Goal: Information Seeking & Learning: Find specific fact

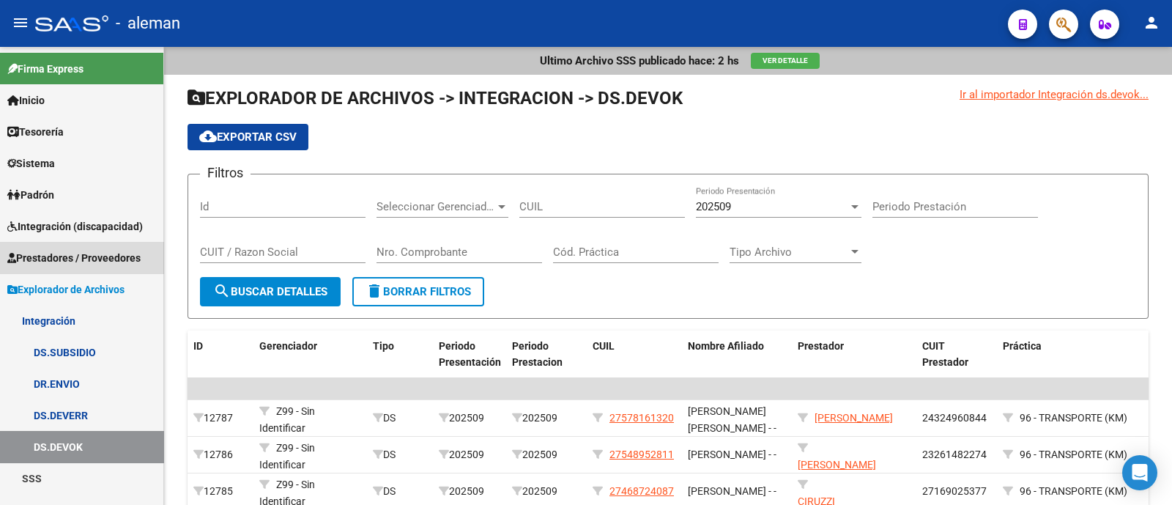
click at [106, 258] on span "Prestadores / Proveedores" at bounding box center [73, 258] width 133 height 16
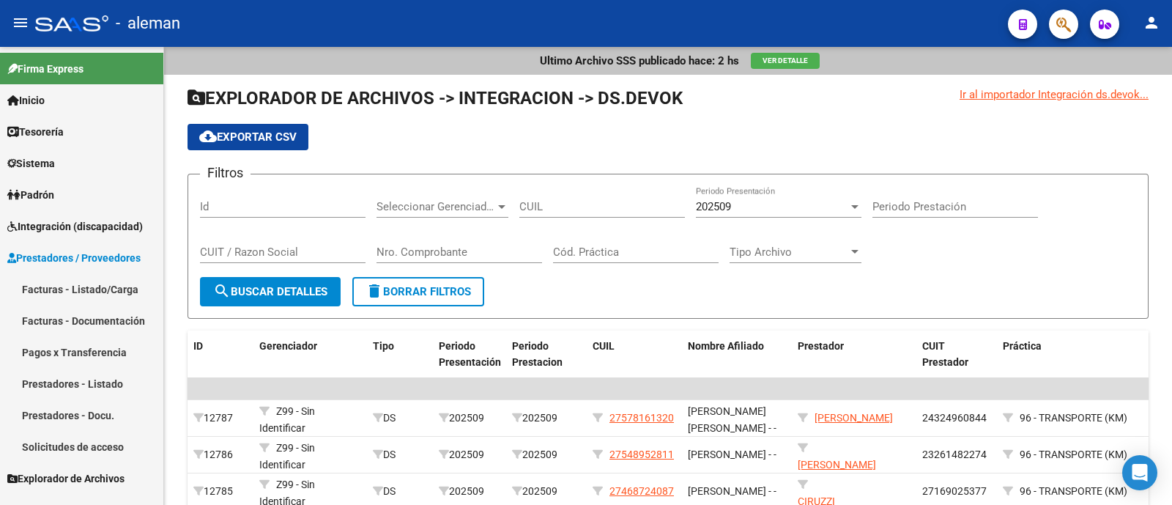
click at [114, 380] on link "Prestadores - Listado" at bounding box center [81, 383] width 163 height 31
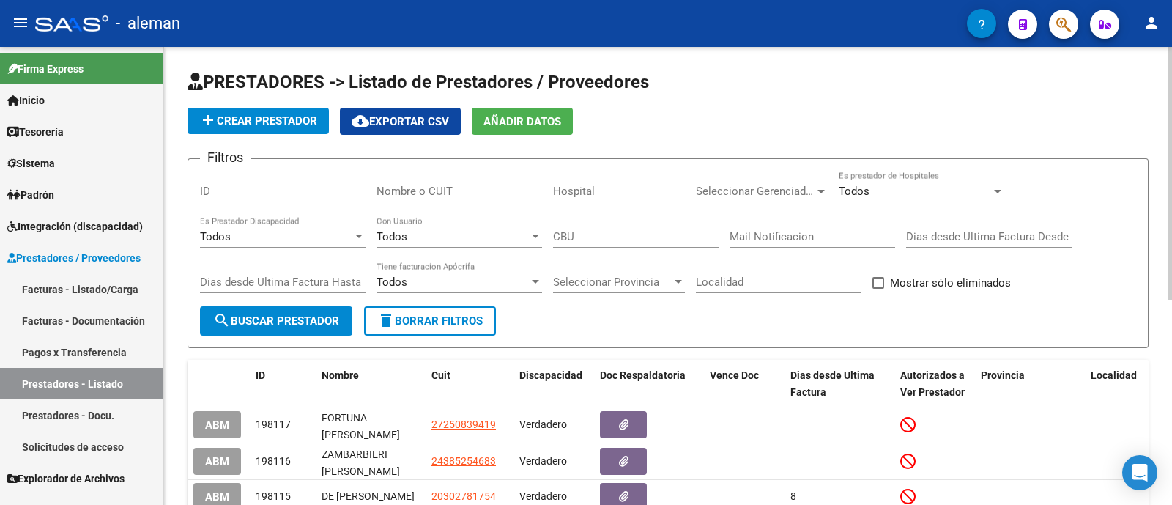
click at [472, 182] on div "Nombre o CUIT" at bounding box center [459, 186] width 166 height 31
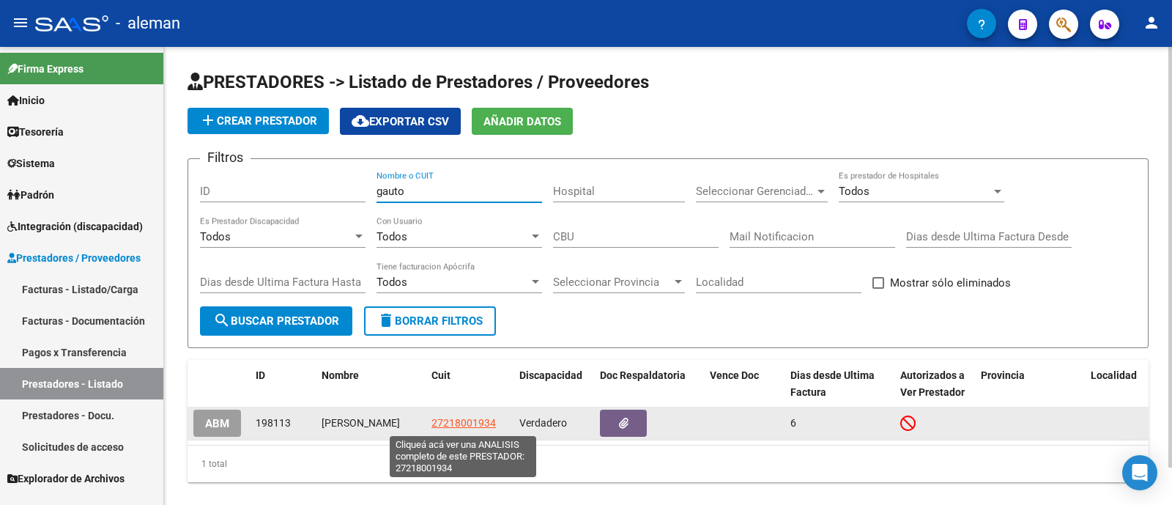
click at [446, 423] on span "27218001934" at bounding box center [463, 423] width 64 height 12
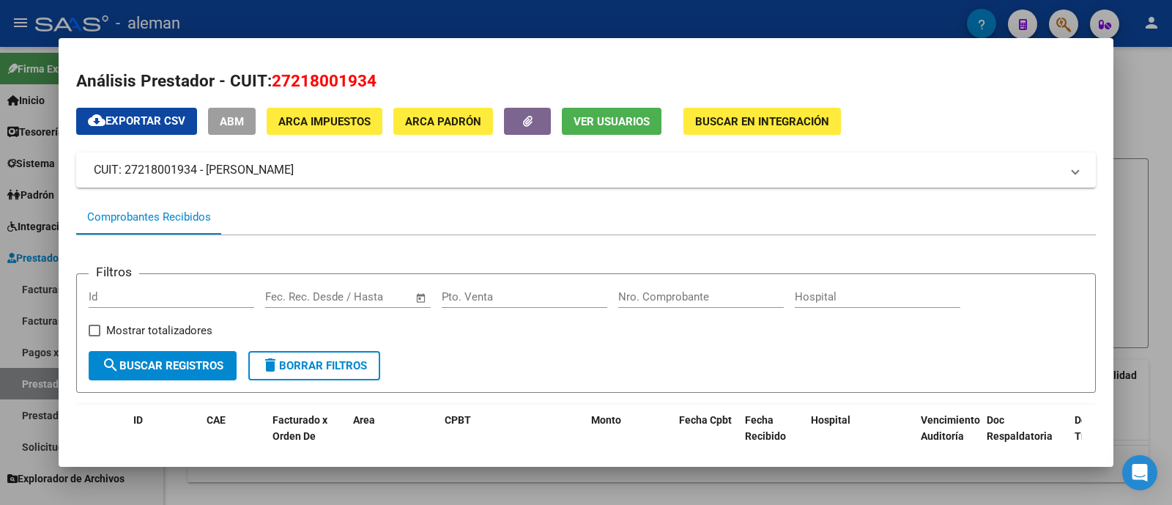
drag, startPoint x: 340, startPoint y: 174, endPoint x: 73, endPoint y: 170, distance: 266.6
click at [73, 170] on mat-dialog-content "Análisis Prestador - CUIT: 27218001934 cloud_download Exportar CSV ABM ARCA Imp…" at bounding box center [586, 253] width 1055 height 394
copy mat-panel-title "CUIT: 27218001934 - [PERSON_NAME]"
click at [1142, 163] on div at bounding box center [586, 252] width 1172 height 505
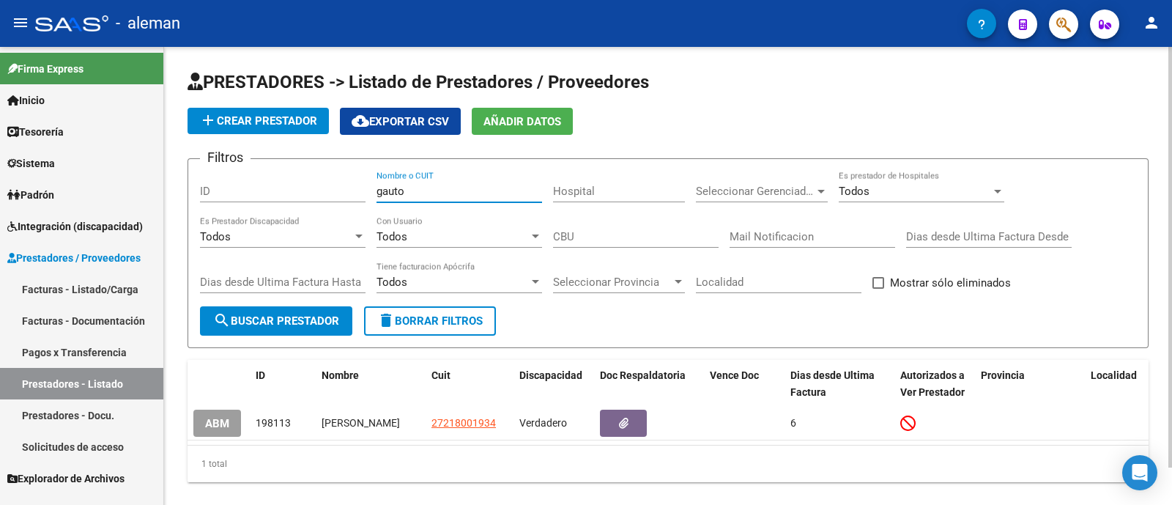
drag, startPoint x: 405, startPoint y: 196, endPoint x: 329, endPoint y: 196, distance: 76.2
click at [330, 196] on div "Filtros ID gauto Nombre o CUIT Hospital Seleccionar Gerenciador Seleccionar Ger…" at bounding box center [668, 238] width 936 height 135
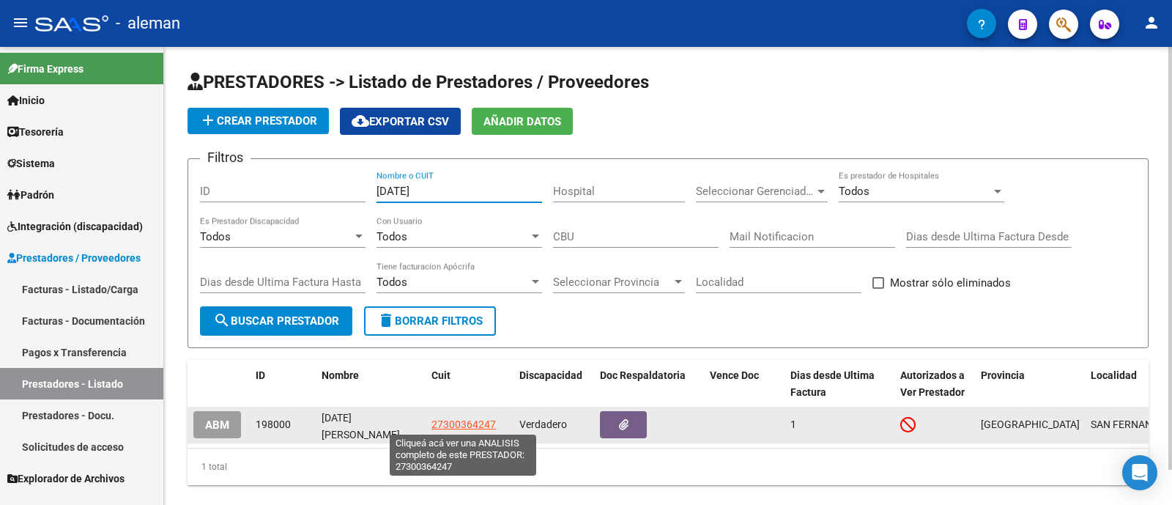
type input "[DATE]"
click at [469, 425] on span "27300364247" at bounding box center [463, 424] width 64 height 12
type textarea "27300364247"
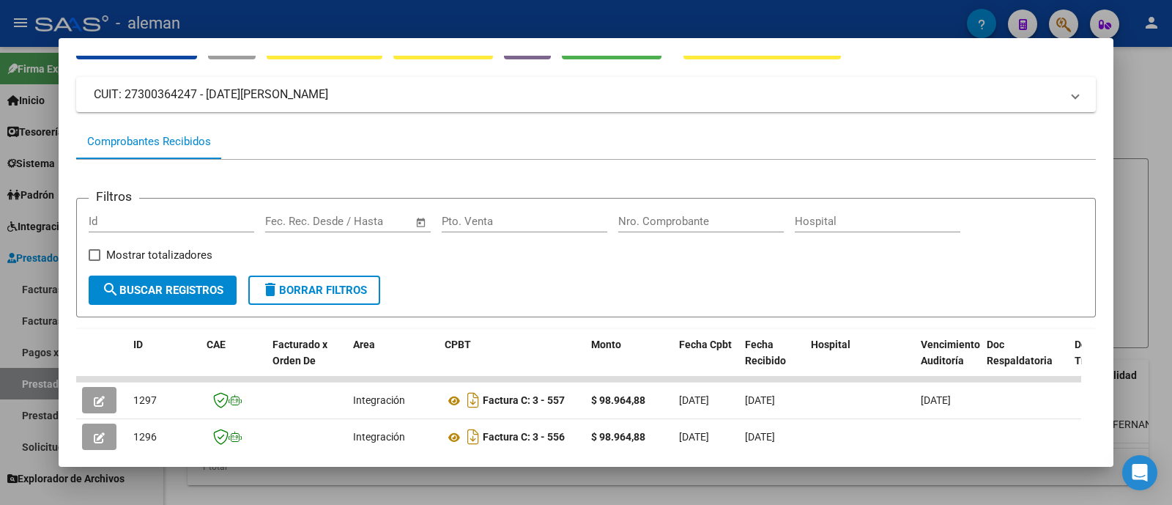
scroll to position [164, 0]
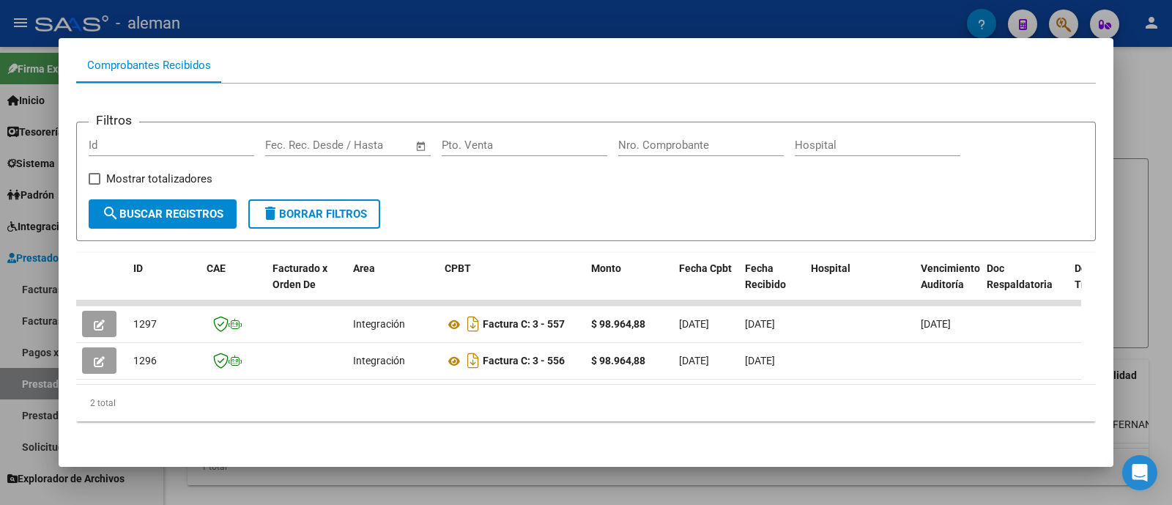
click at [1144, 124] on div at bounding box center [586, 252] width 1172 height 505
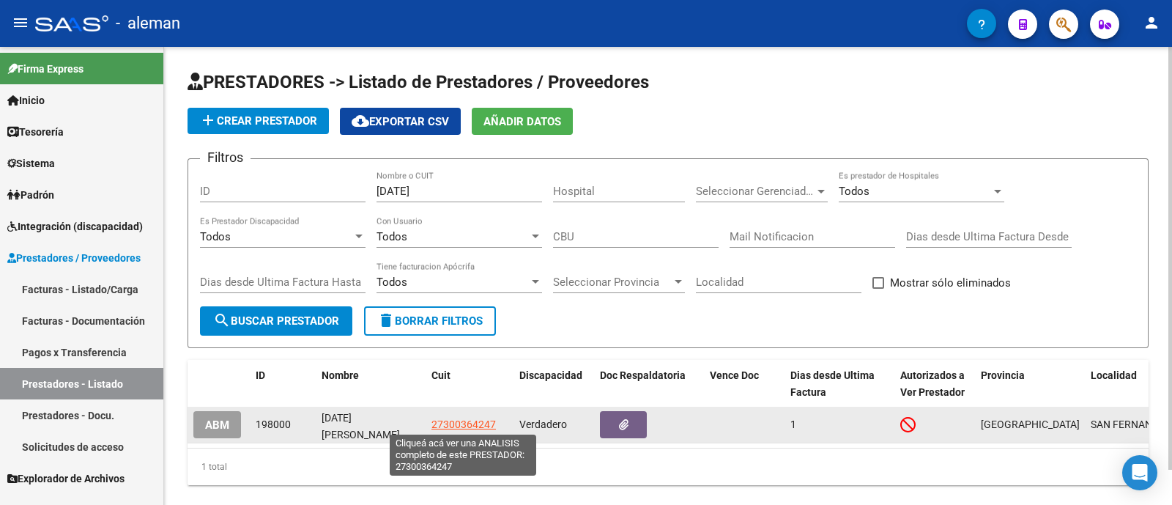
click at [482, 418] on span "27300364247" at bounding box center [463, 424] width 64 height 12
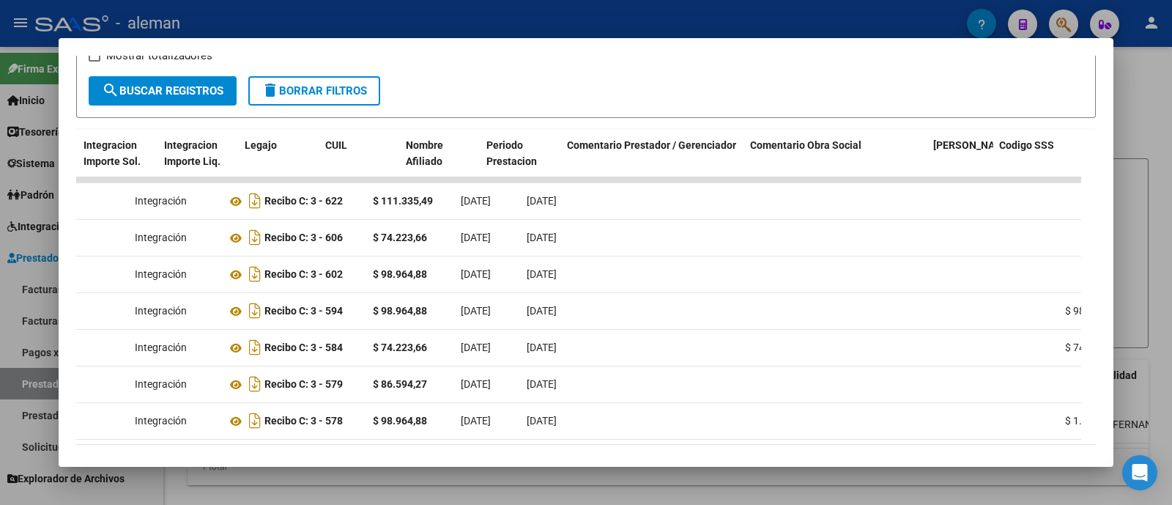
scroll to position [0, 2159]
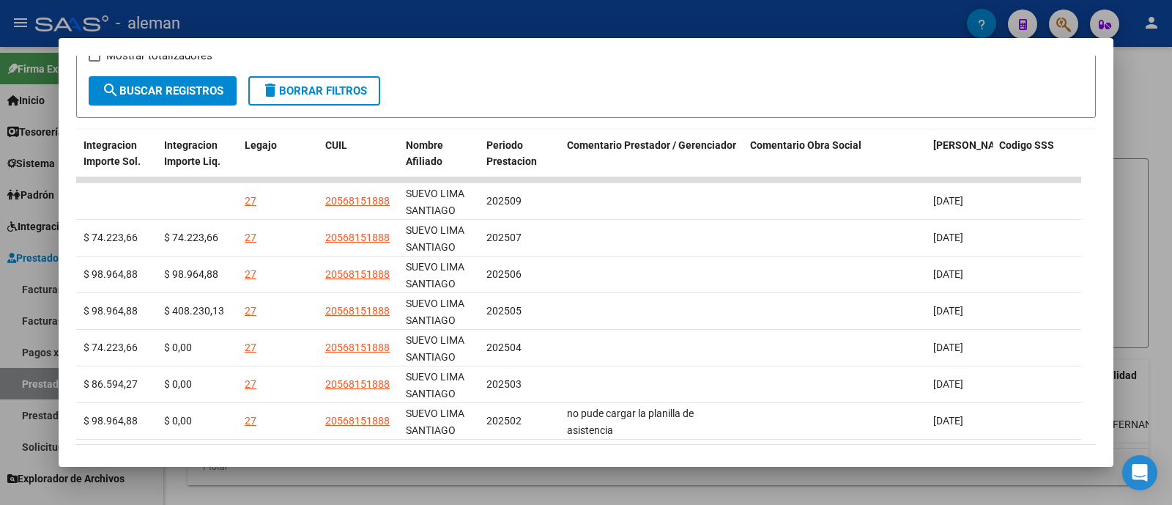
click at [1135, 302] on div at bounding box center [586, 252] width 1172 height 505
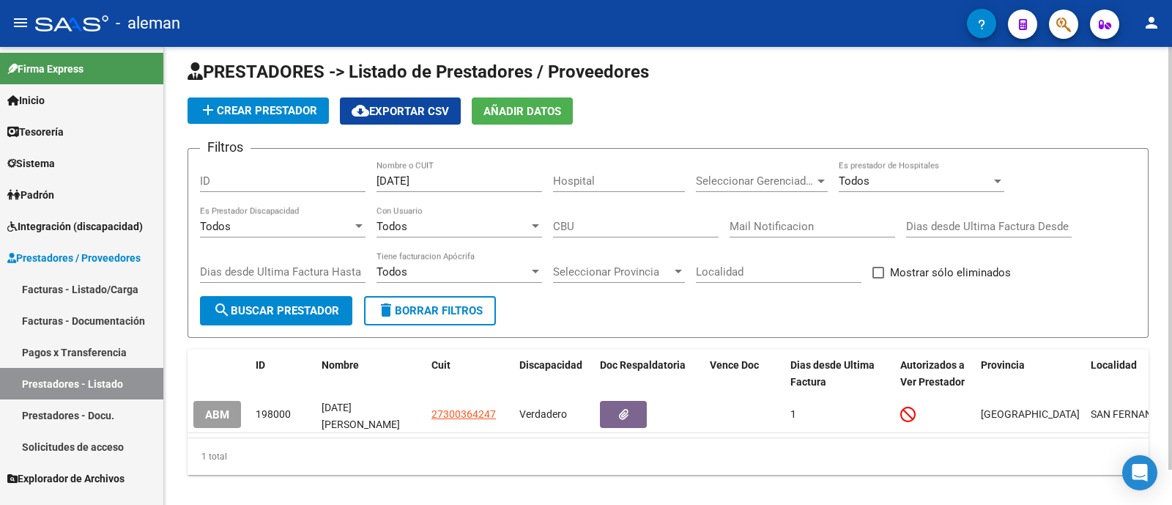
scroll to position [37, 0]
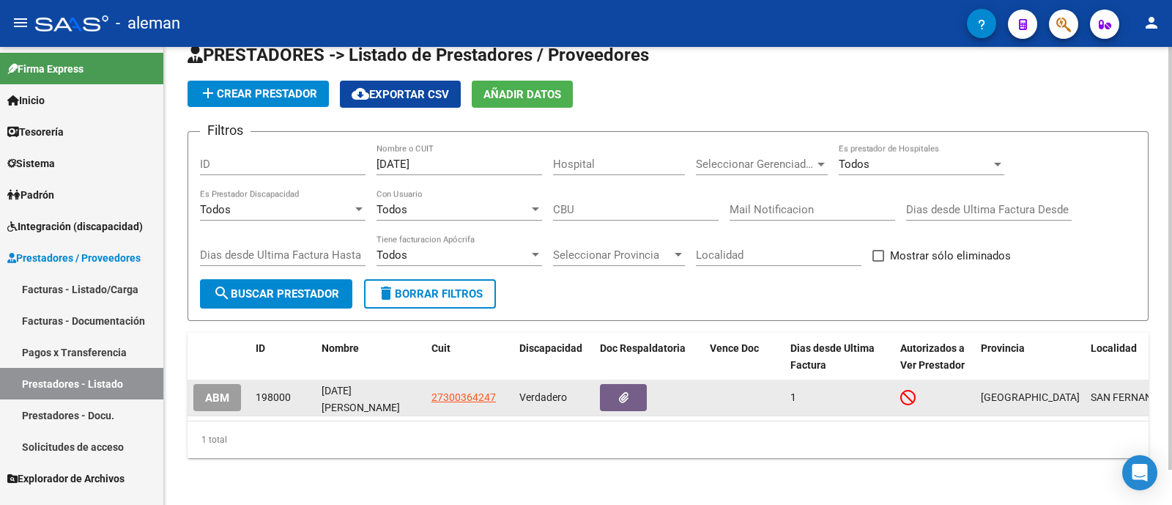
click at [465, 393] on datatable-body-cell "27300364247" at bounding box center [469, 397] width 88 height 36
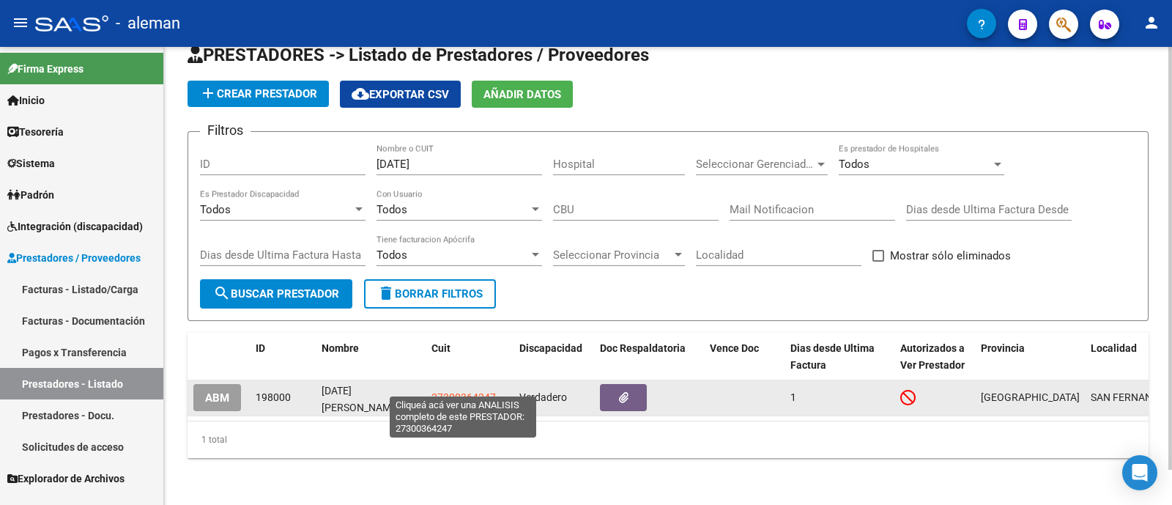
click at [465, 391] on span "27300364247" at bounding box center [463, 397] width 64 height 12
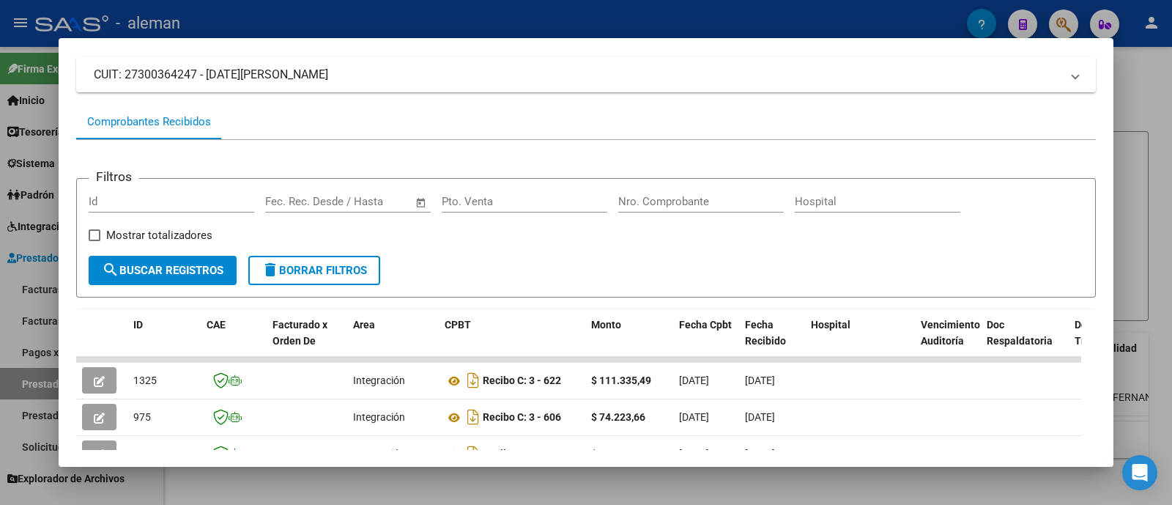
scroll to position [182, 0]
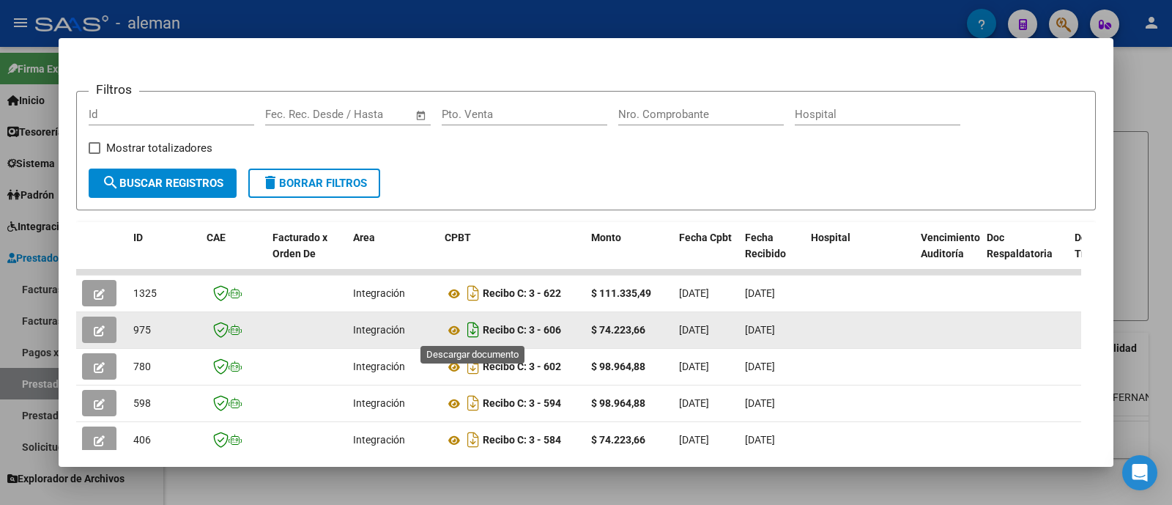
drag, startPoint x: 573, startPoint y: 331, endPoint x: 480, endPoint y: 327, distance: 93.8
click at [480, 327] on div "Recibo C: 3 - 606" at bounding box center [512, 329] width 135 height 23
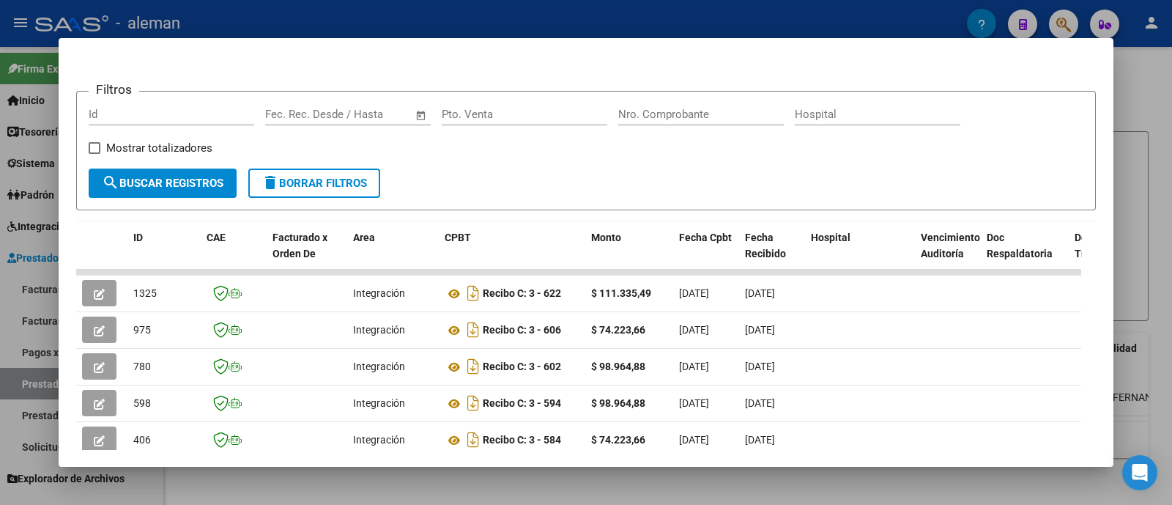
copy div "Recibo C: 3 - 606"
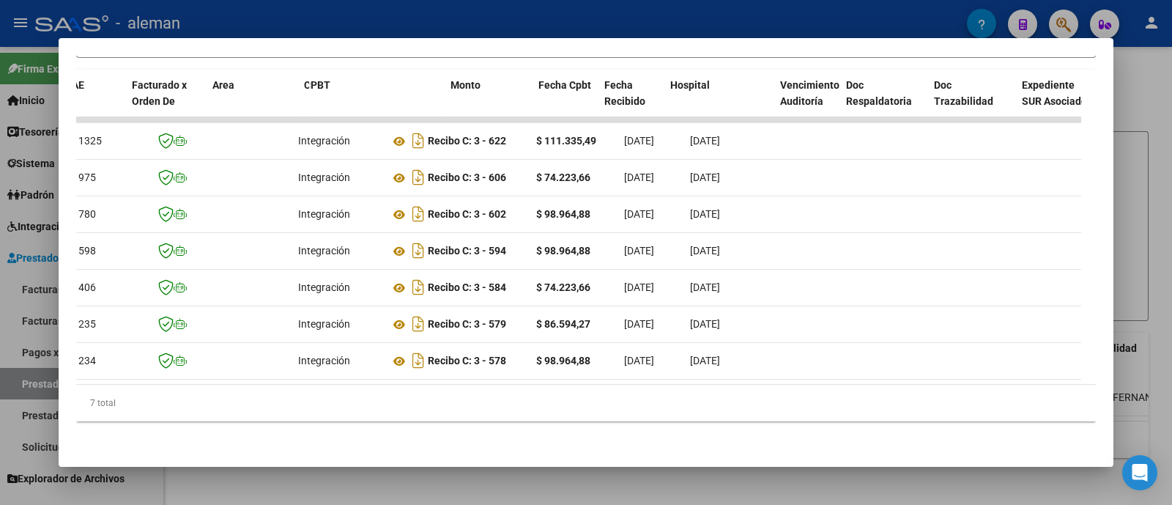
scroll to position [0, 0]
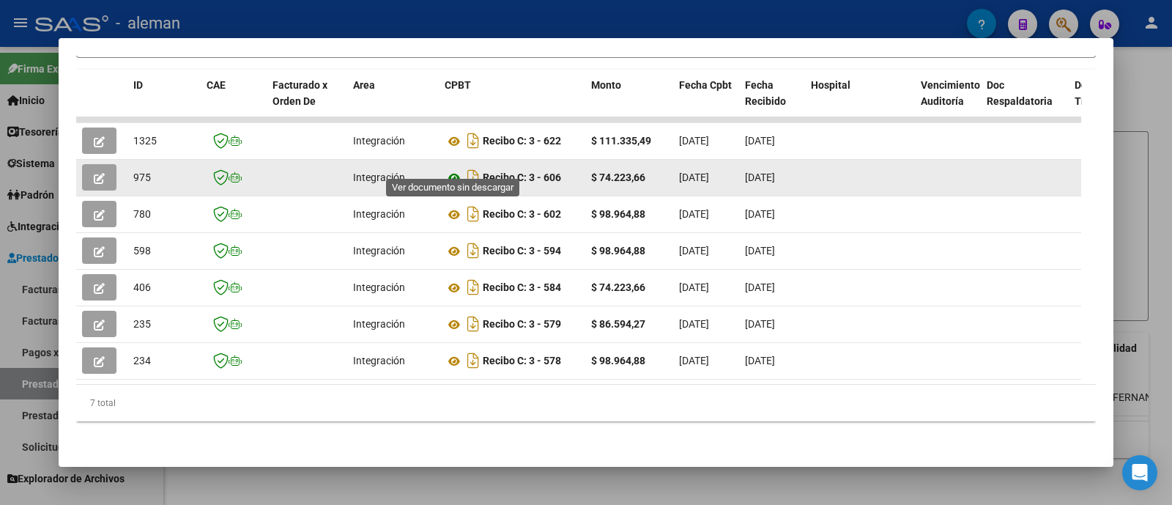
click at [454, 169] on icon at bounding box center [454, 178] width 19 height 18
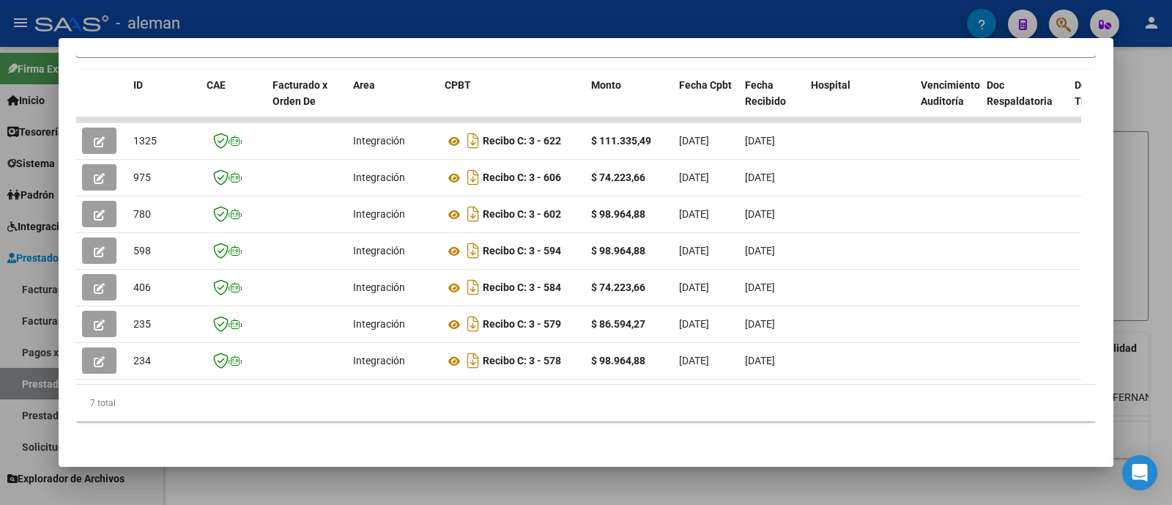
click at [1146, 226] on div at bounding box center [586, 252] width 1172 height 505
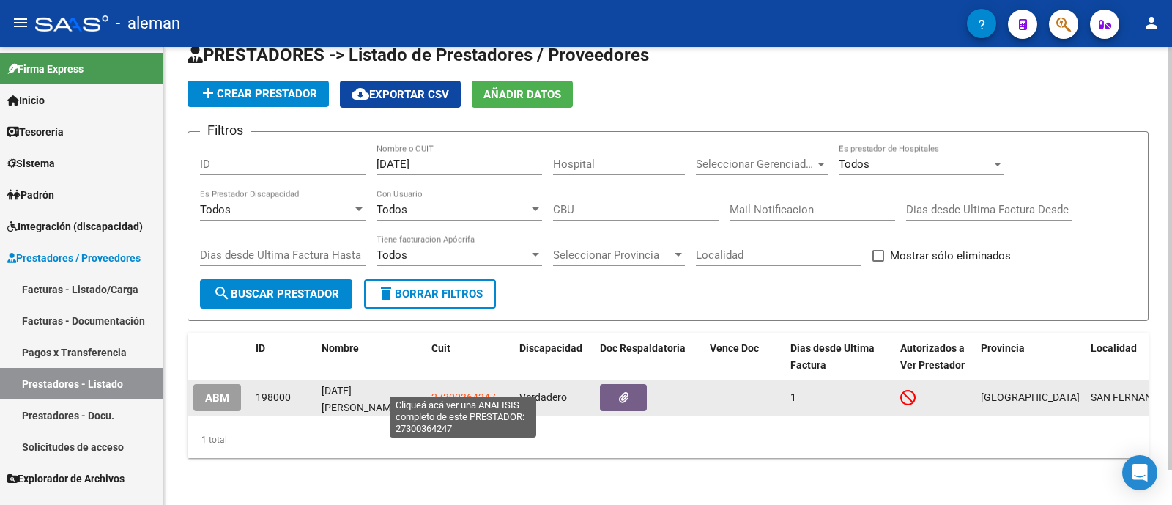
click at [468, 391] on span "27300364247" at bounding box center [463, 397] width 64 height 12
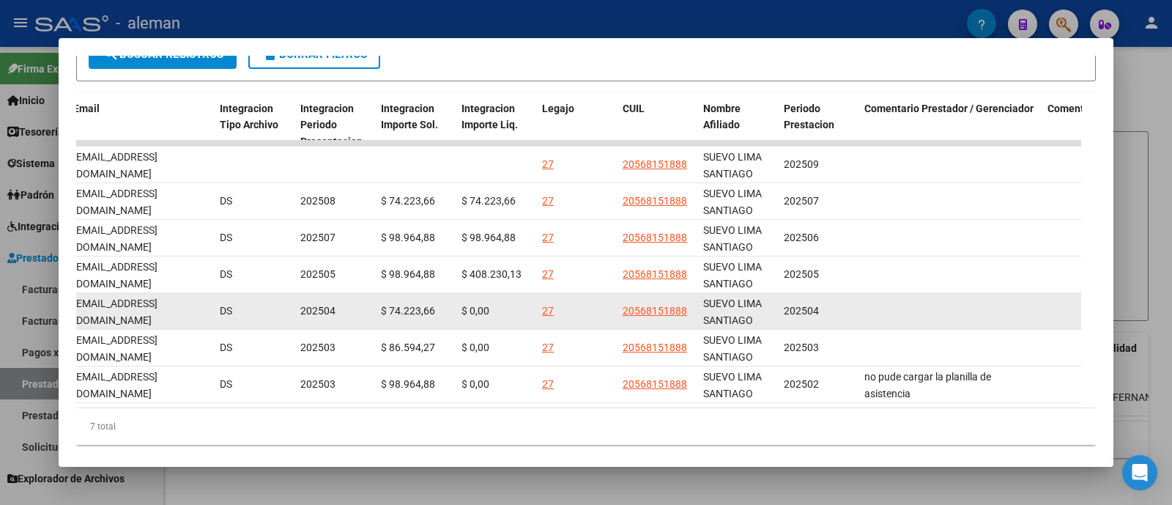
scroll to position [347, 0]
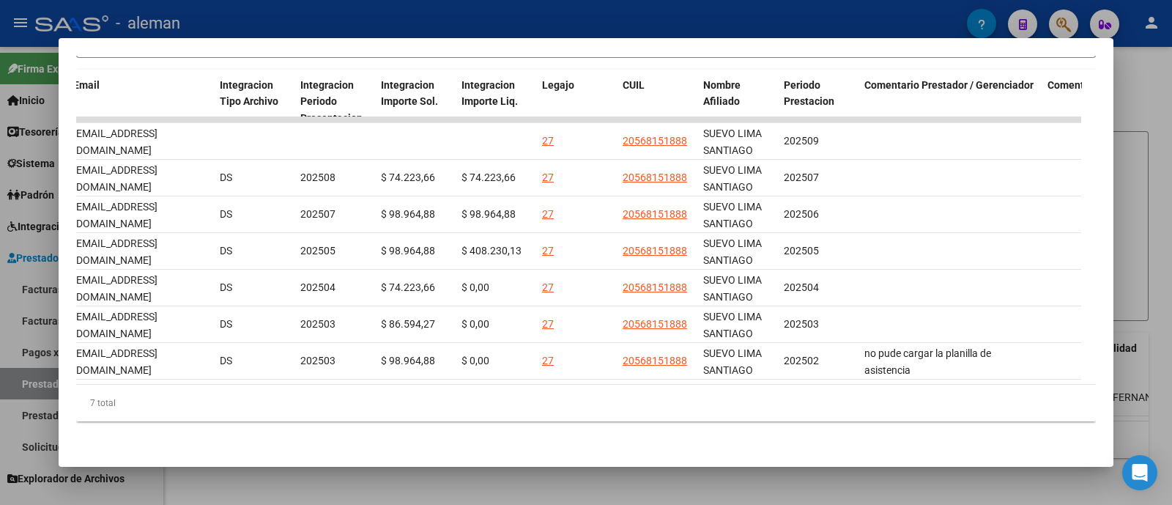
click at [1138, 234] on div at bounding box center [586, 252] width 1172 height 505
